Goal: Entertainment & Leisure: Browse casually

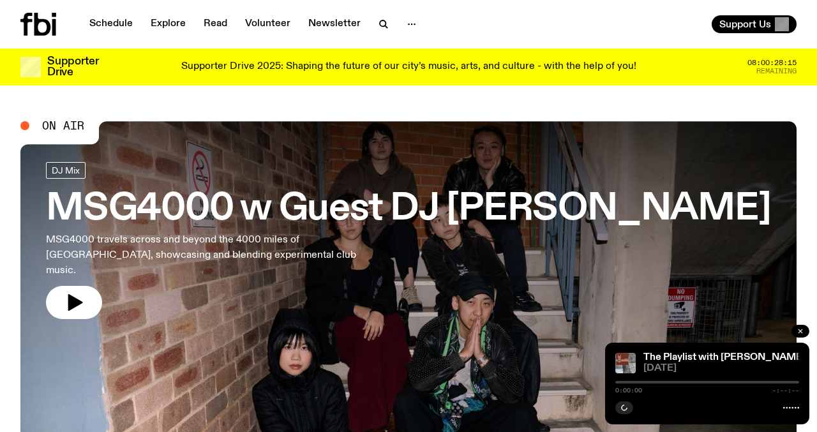
click at [805, 328] on button "button" at bounding box center [801, 331] width 18 height 13
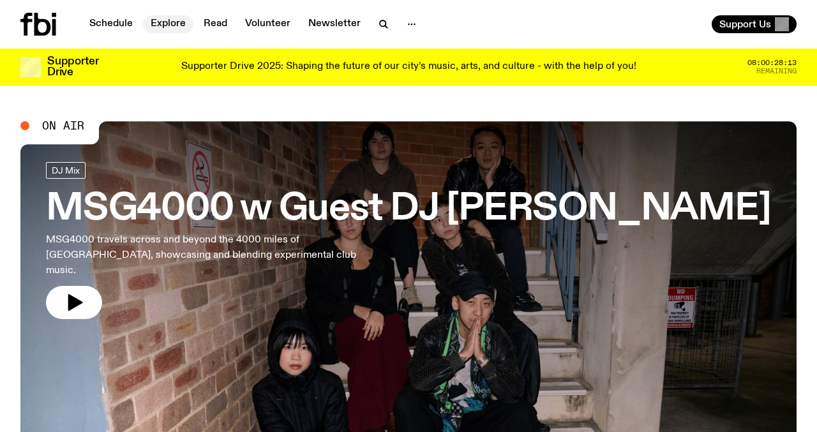
click at [168, 23] on link "Explore" at bounding box center [168, 24] width 50 height 18
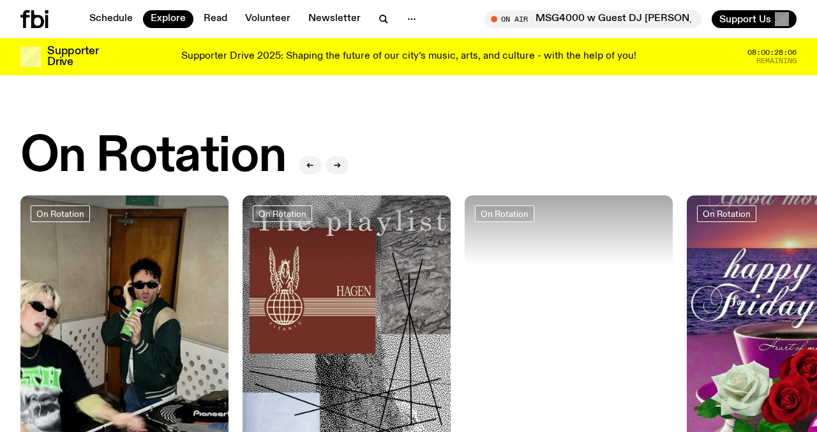
scroll to position [388, 0]
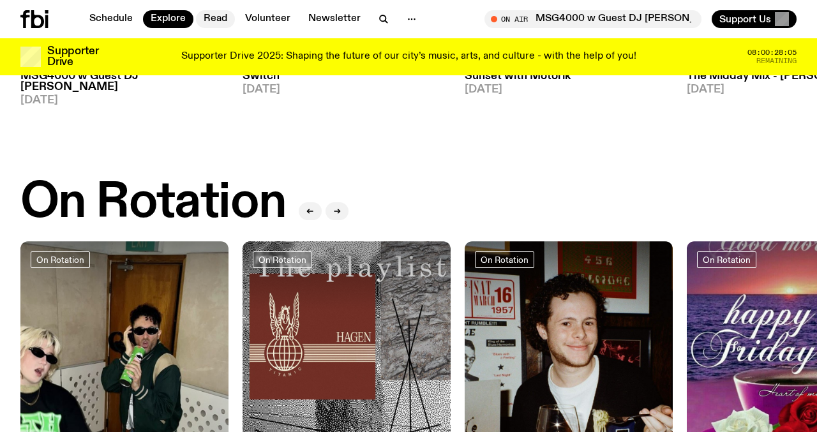
click at [213, 18] on link "Read" at bounding box center [215, 19] width 39 height 18
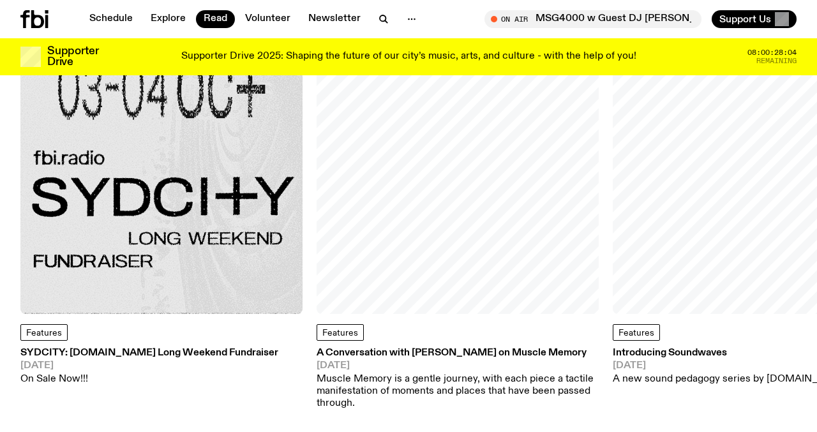
scroll to position [126, 0]
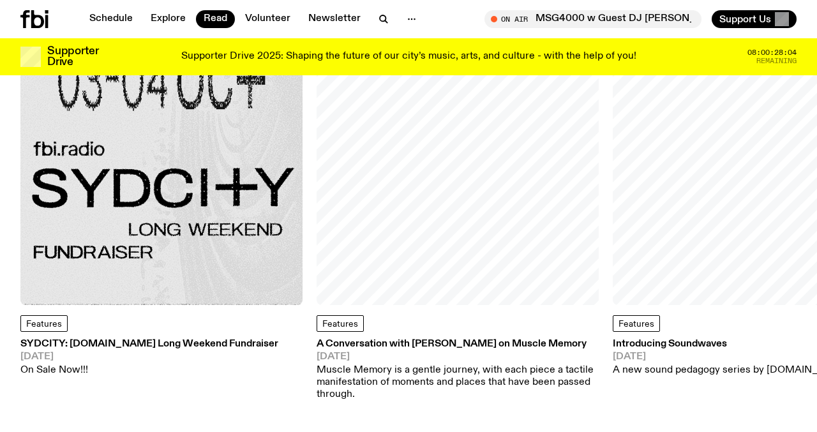
click at [194, 178] on img at bounding box center [161, 164] width 282 height 282
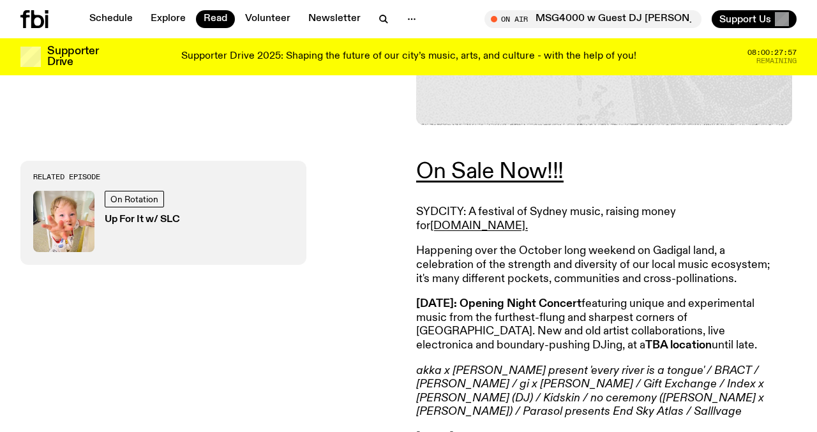
scroll to position [348, 0]
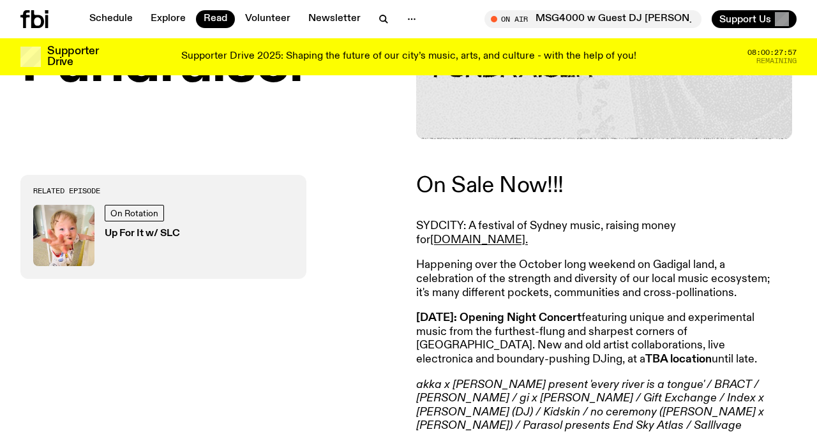
click at [537, 179] on link "On Sale Now!!!" at bounding box center [489, 185] width 147 height 23
